Goal: Information Seeking & Learning: Learn about a topic

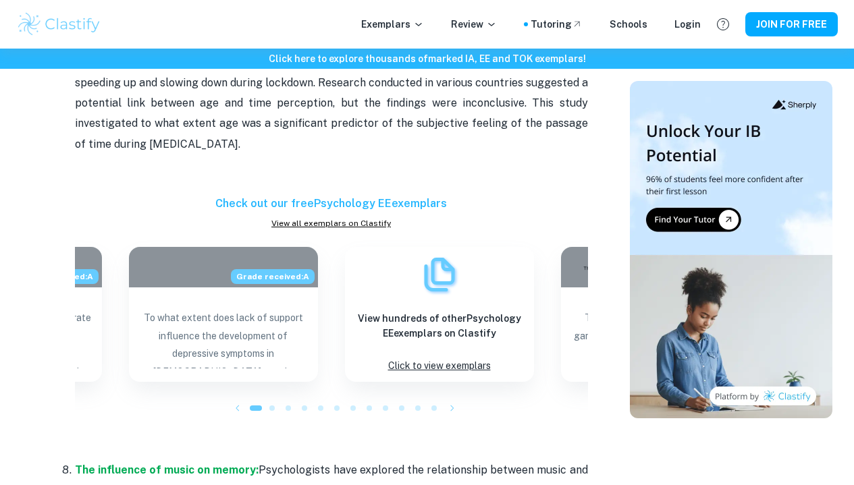
scroll to position [1809, 0]
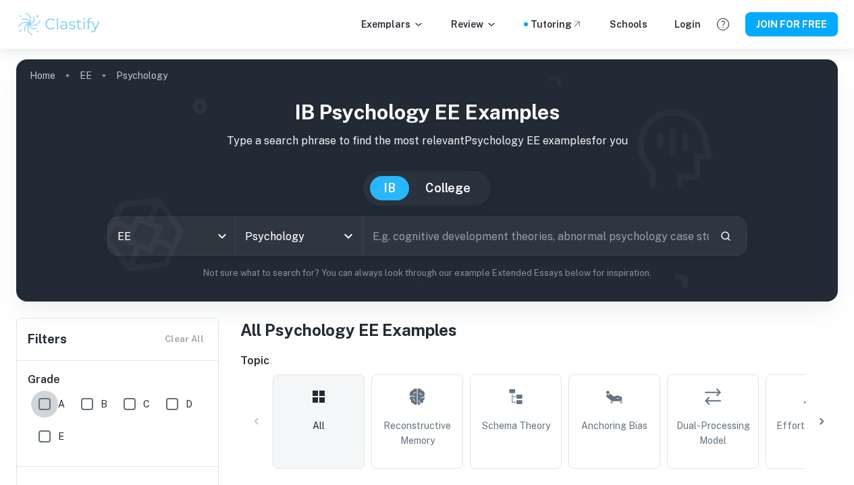
click at [50, 402] on input "A" at bounding box center [44, 404] width 27 height 27
checkbox input "true"
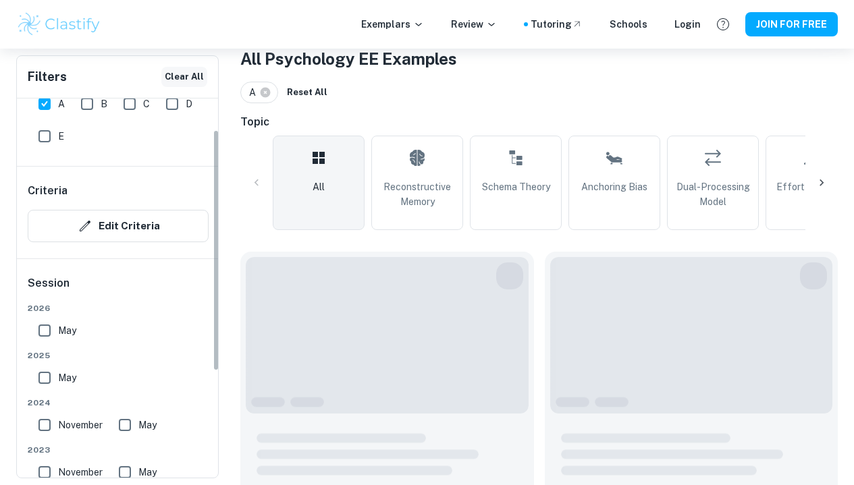
scroll to position [49, 0]
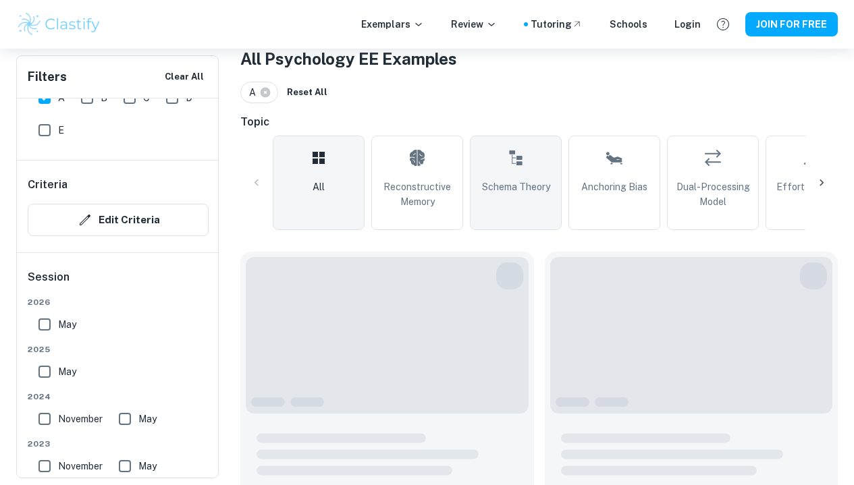
click at [483, 184] on span "Schema Theory" at bounding box center [516, 187] width 68 height 15
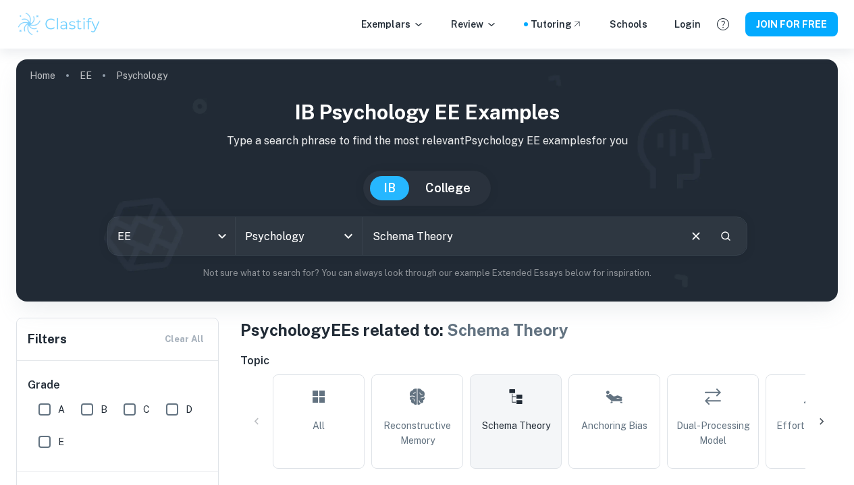
click at [520, 419] on span "Schema Theory" at bounding box center [516, 426] width 68 height 15
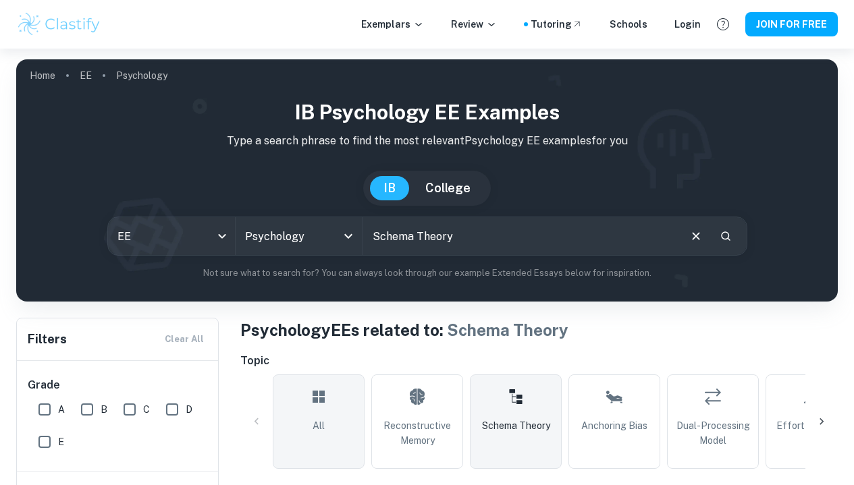
click at [342, 431] on link "All" at bounding box center [319, 422] width 92 height 95
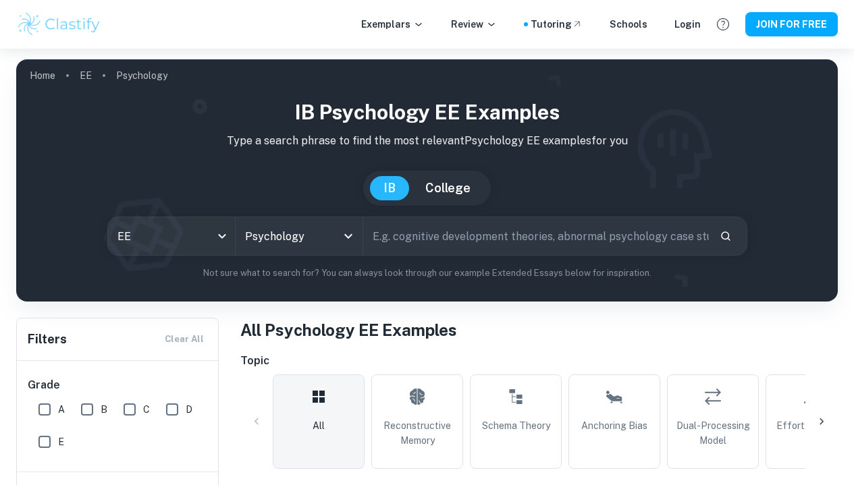
click at [47, 410] on input "A" at bounding box center [44, 409] width 27 height 27
checkbox input "true"
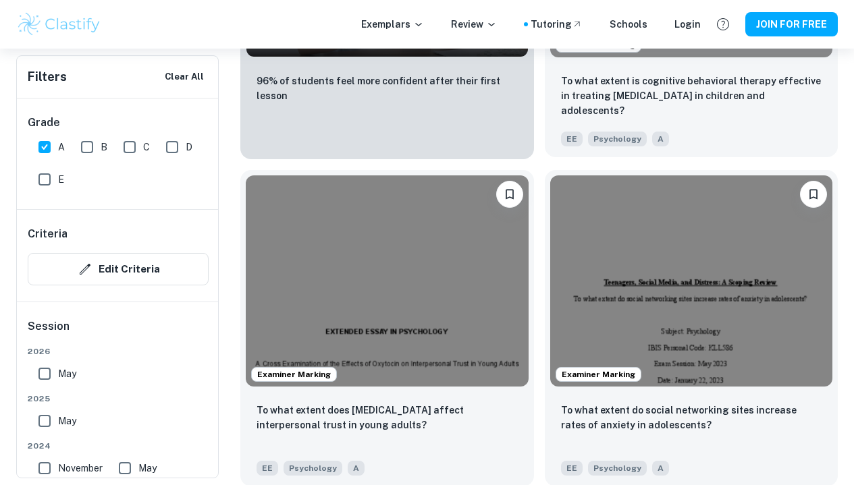
scroll to position [1681, 0]
